Goal: Task Accomplishment & Management: Use online tool/utility

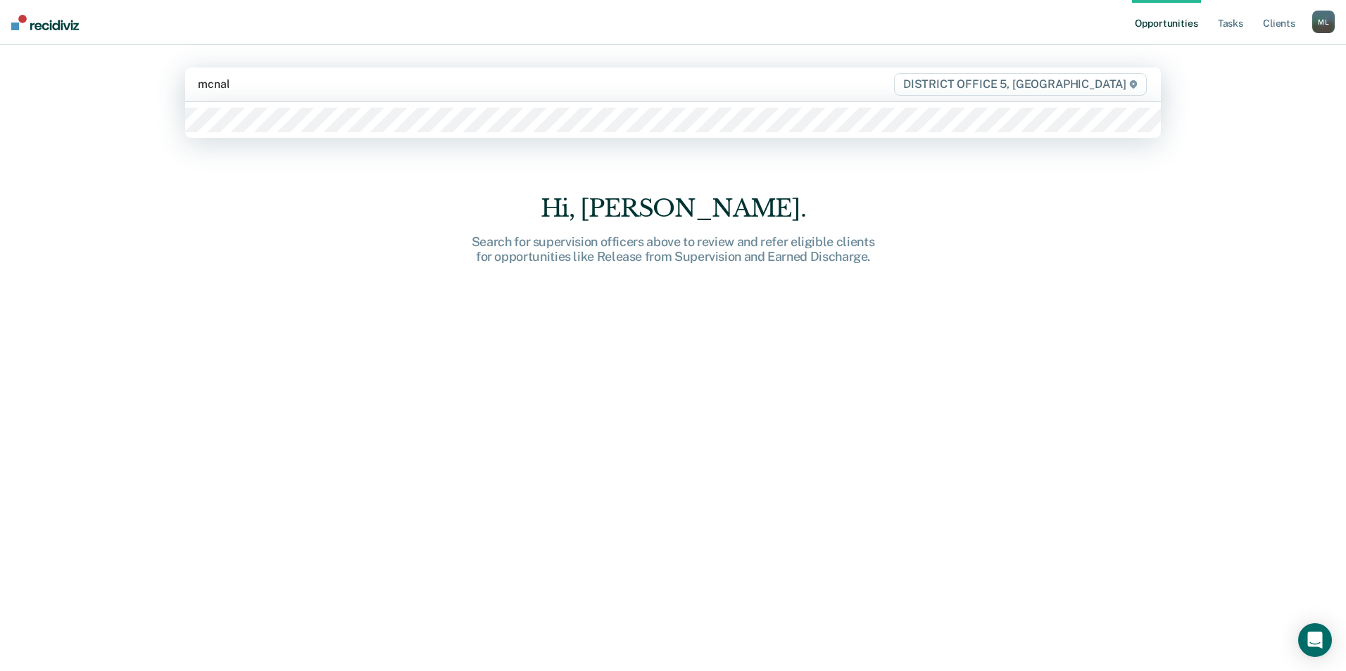
type input "[PERSON_NAME]"
click at [342, 137] on div at bounding box center [673, 120] width 976 height 36
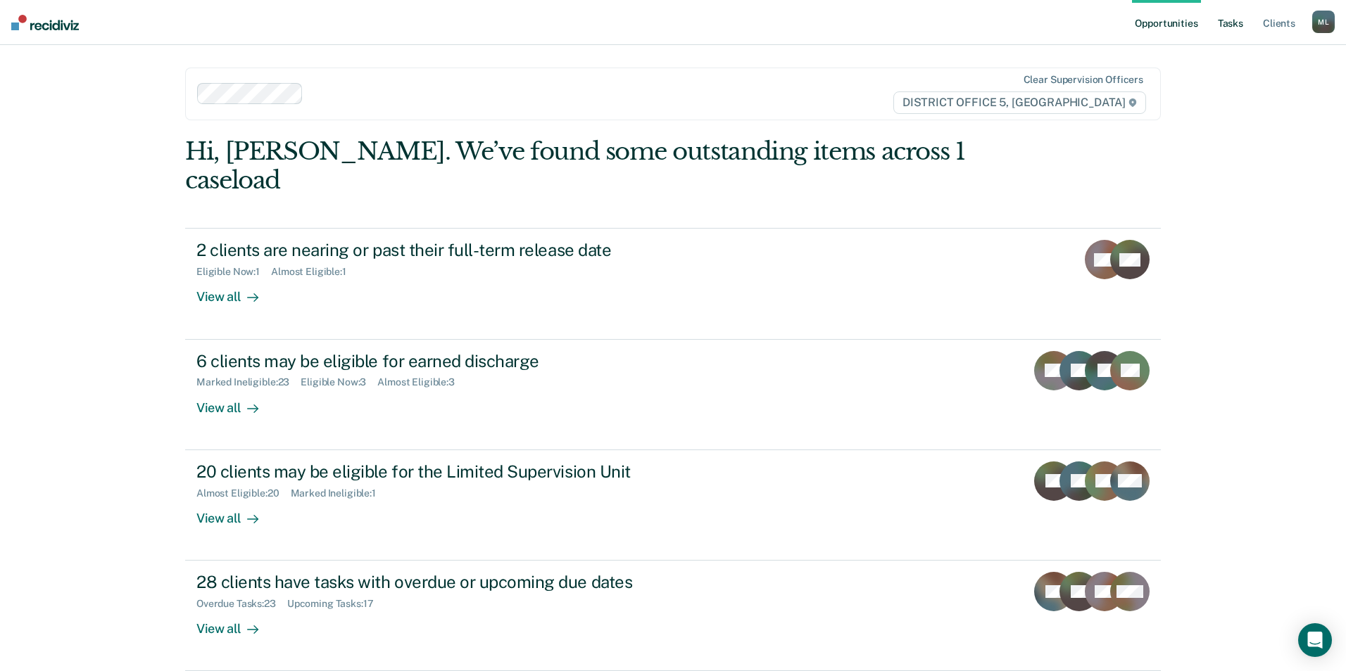
click at [1224, 19] on link "Tasks" at bounding box center [1230, 22] width 31 height 45
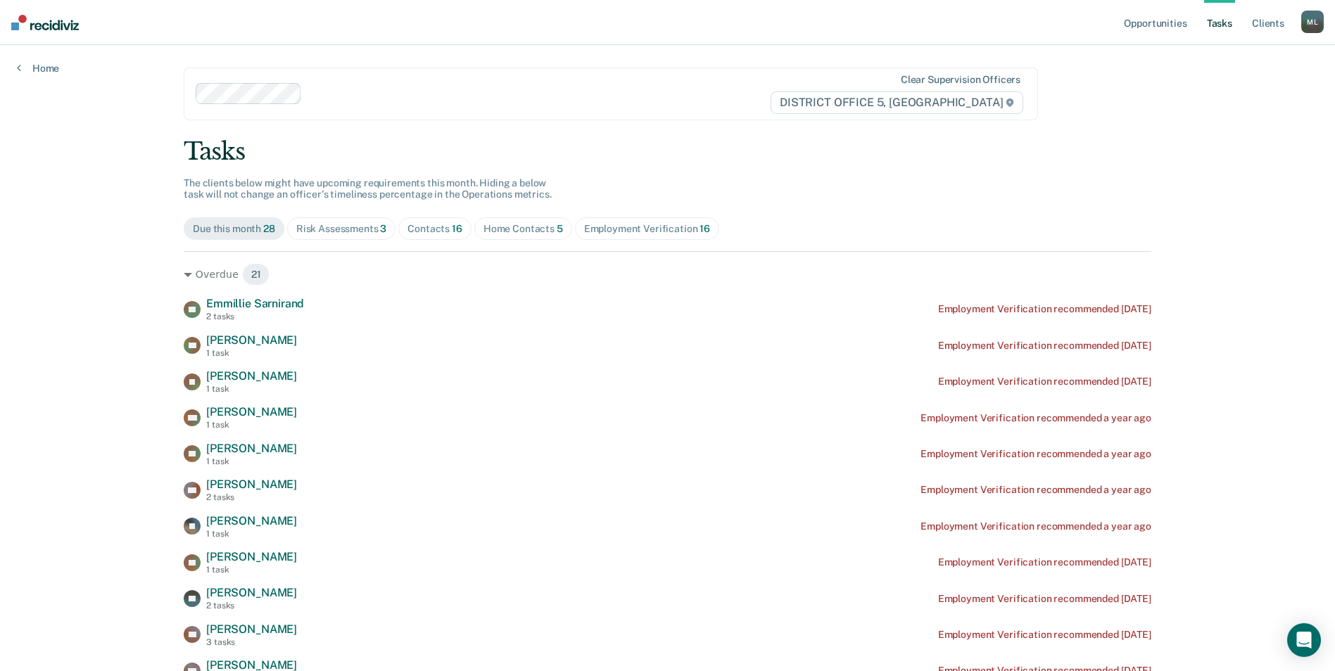
click at [362, 228] on div "Risk Assessments 3" at bounding box center [341, 229] width 91 height 12
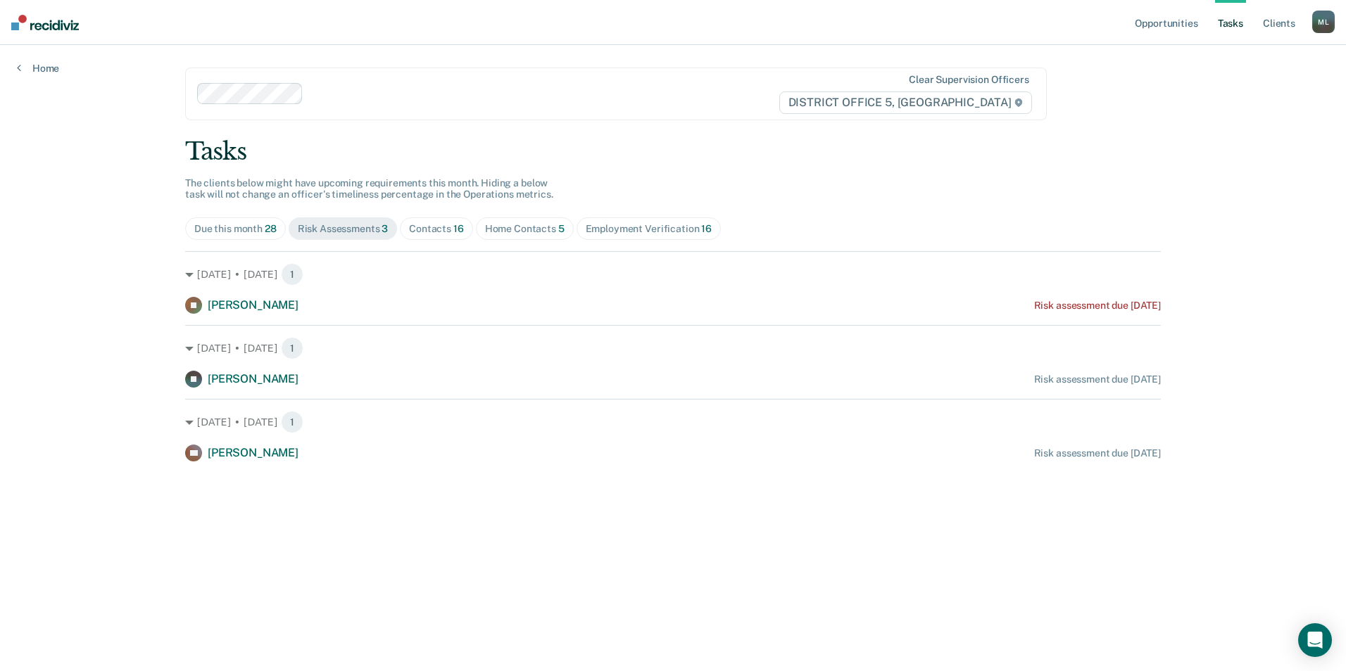
click at [422, 229] on div "Contacts 16" at bounding box center [436, 229] width 55 height 12
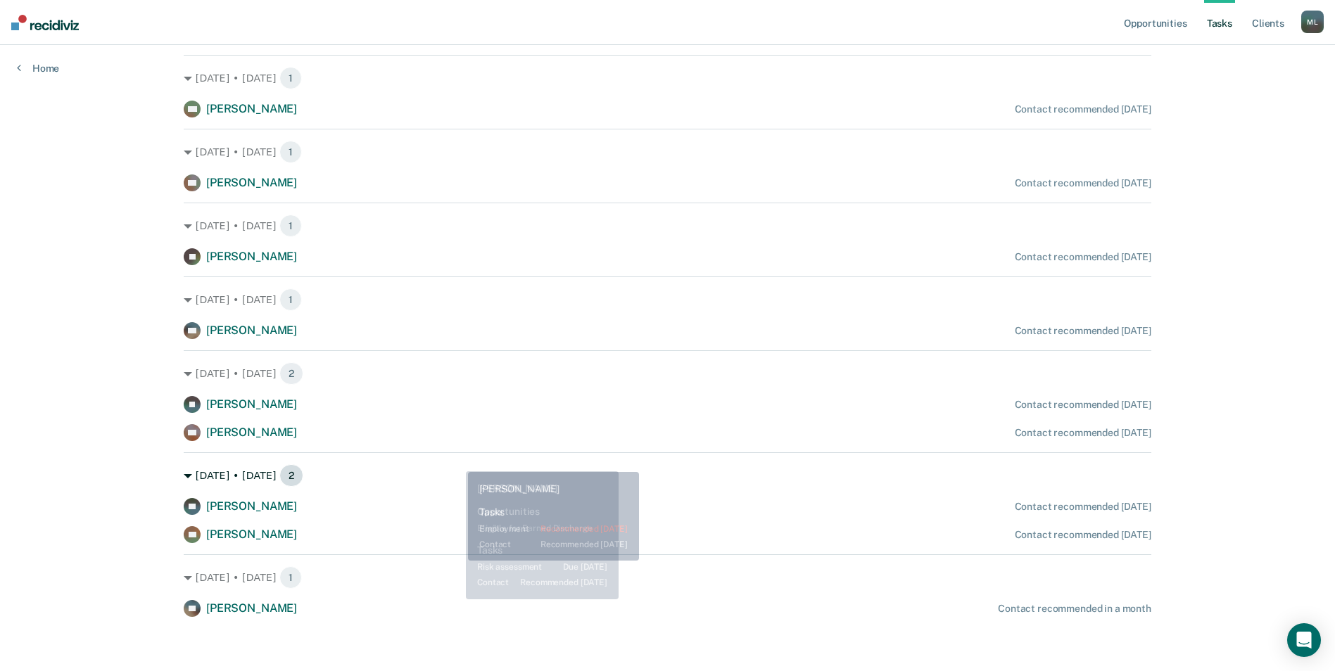
scroll to position [670, 0]
